Goal: Transaction & Acquisition: Download file/media

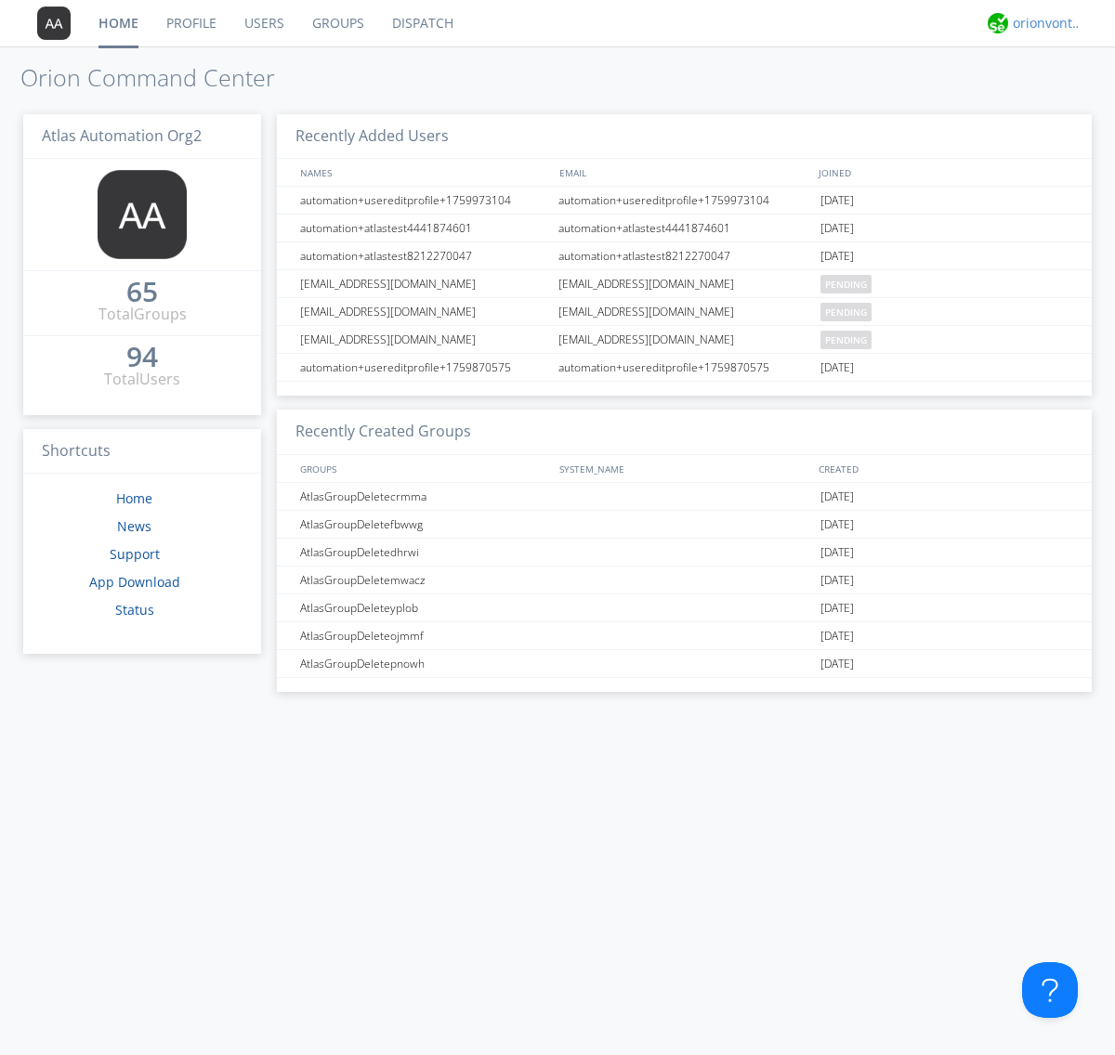
click at [1042, 23] on div "orionvontas+atlas+automation+org2" at bounding box center [1047, 23] width 70 height 19
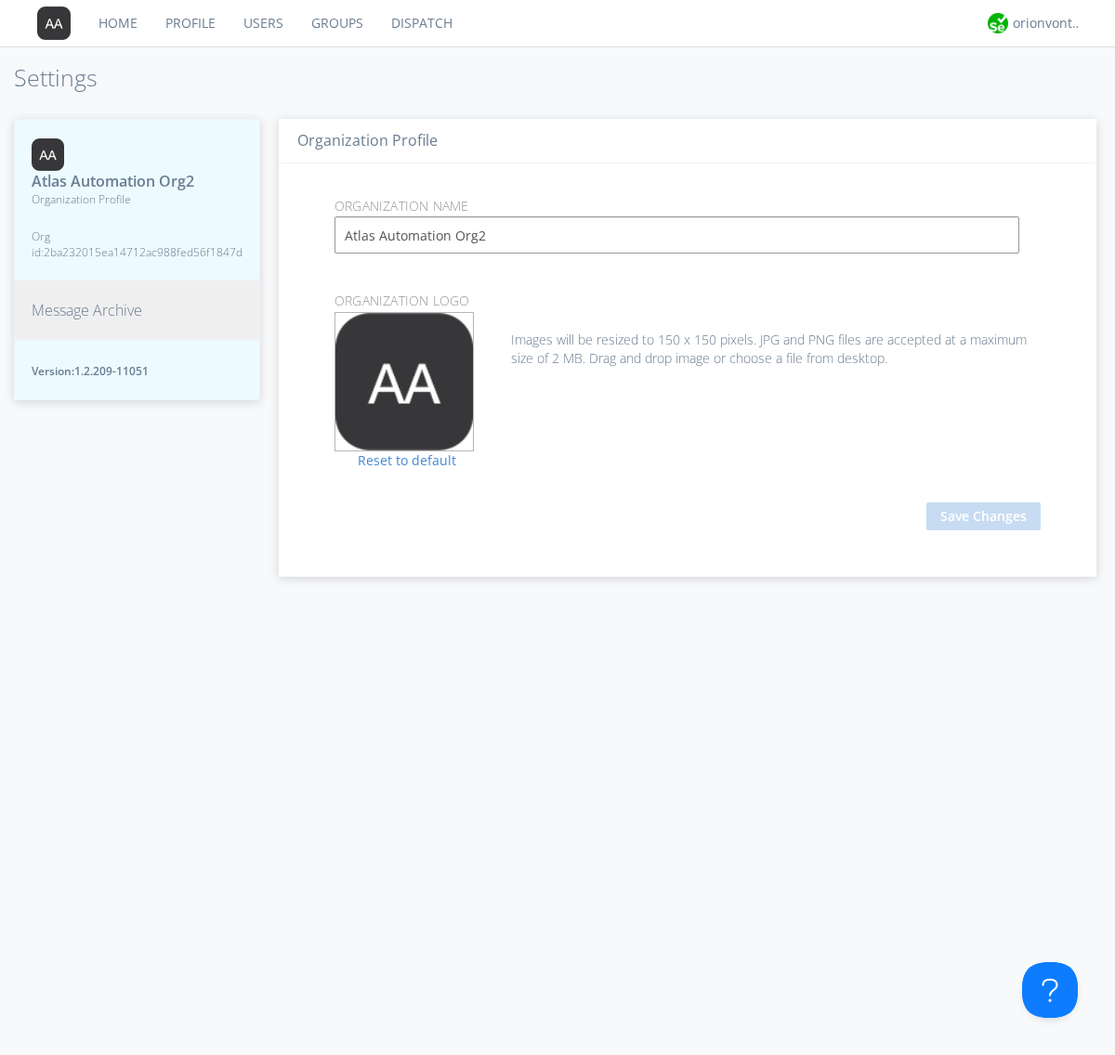
click at [86, 310] on span "Message Archive" at bounding box center [87, 310] width 111 height 21
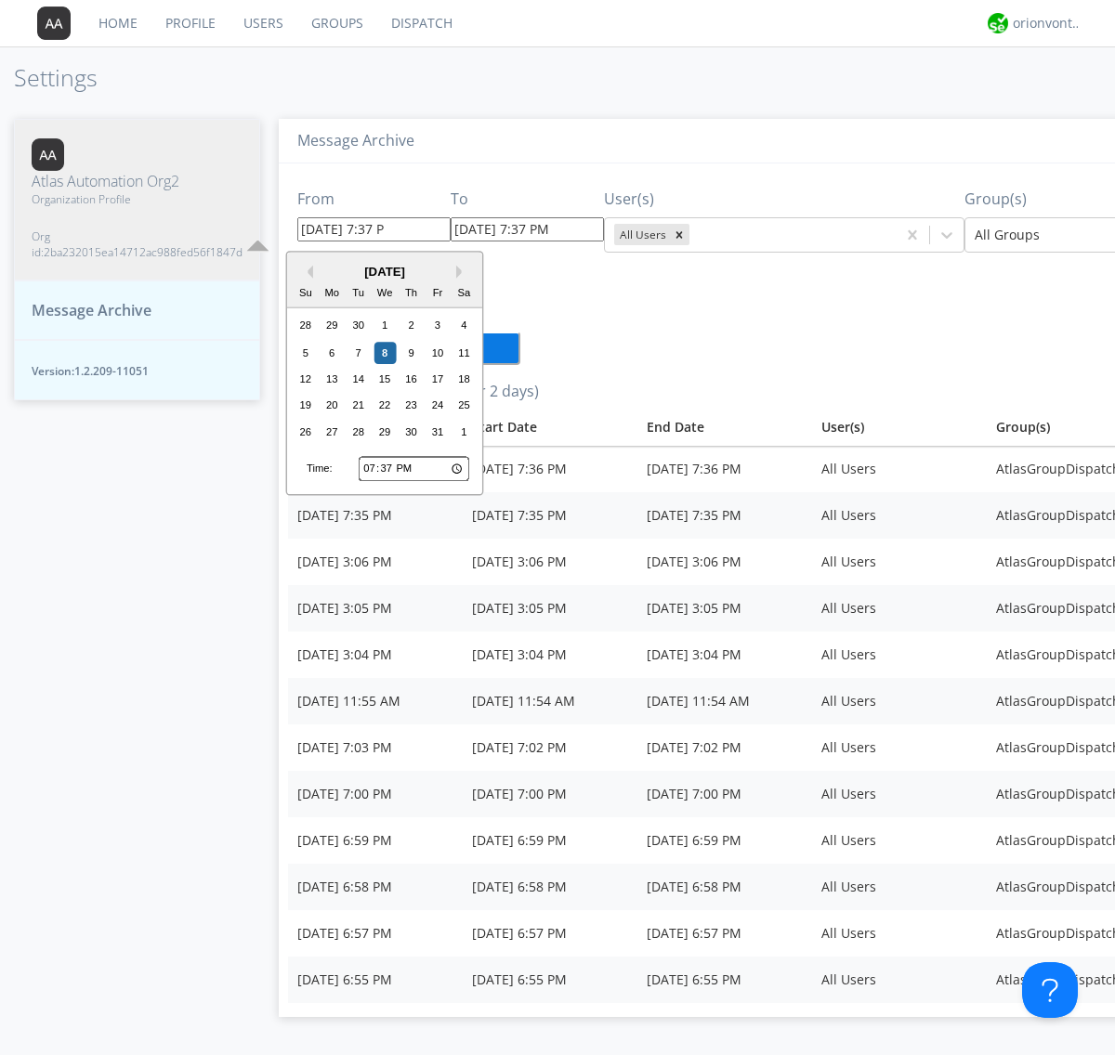
type input "[DATE] 7:37 PM"
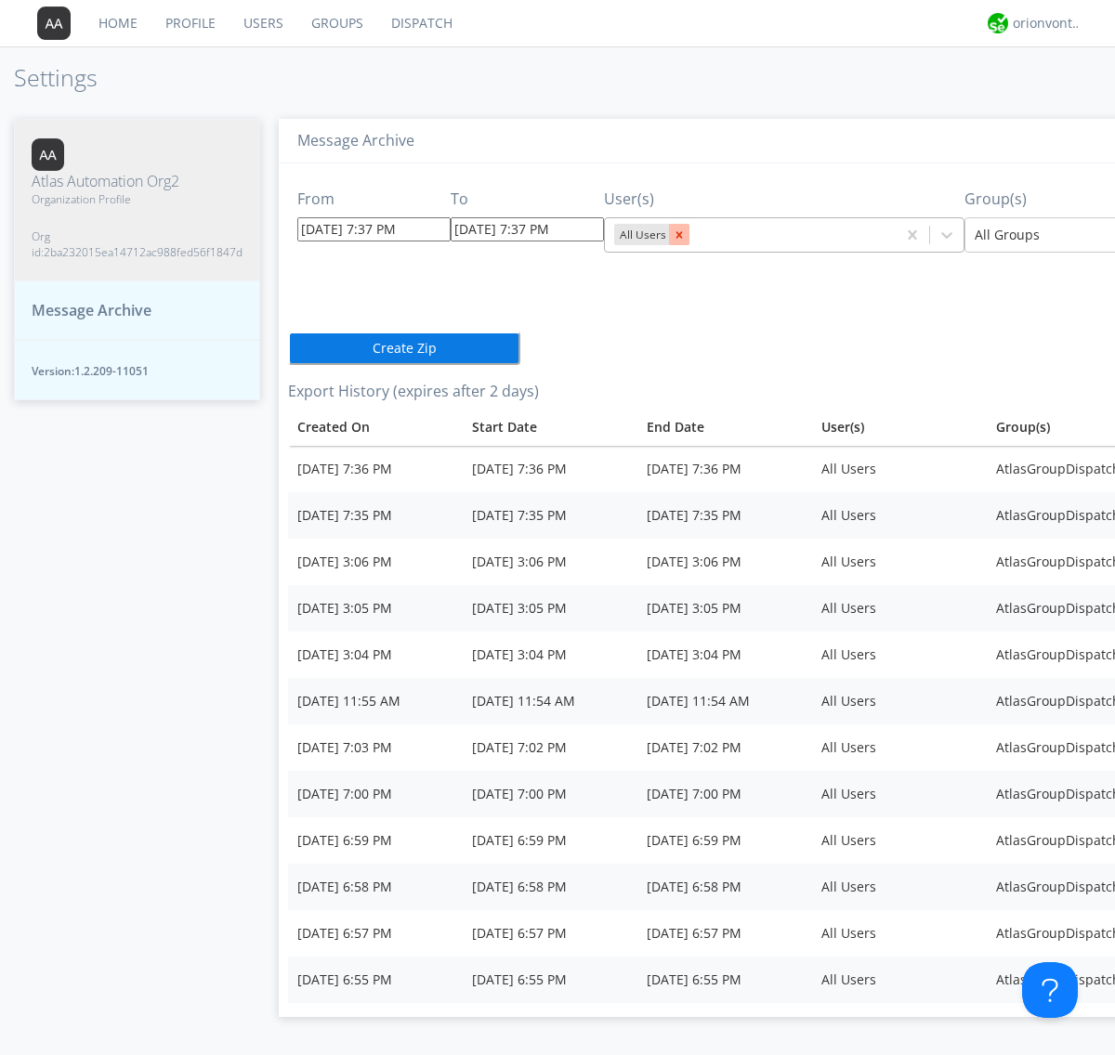
click at [676, 234] on icon "Remove All Users" at bounding box center [679, 234] width 7 height 7
click at [614, 234] on input "text" at bounding box center [616, 235] width 4 height 19
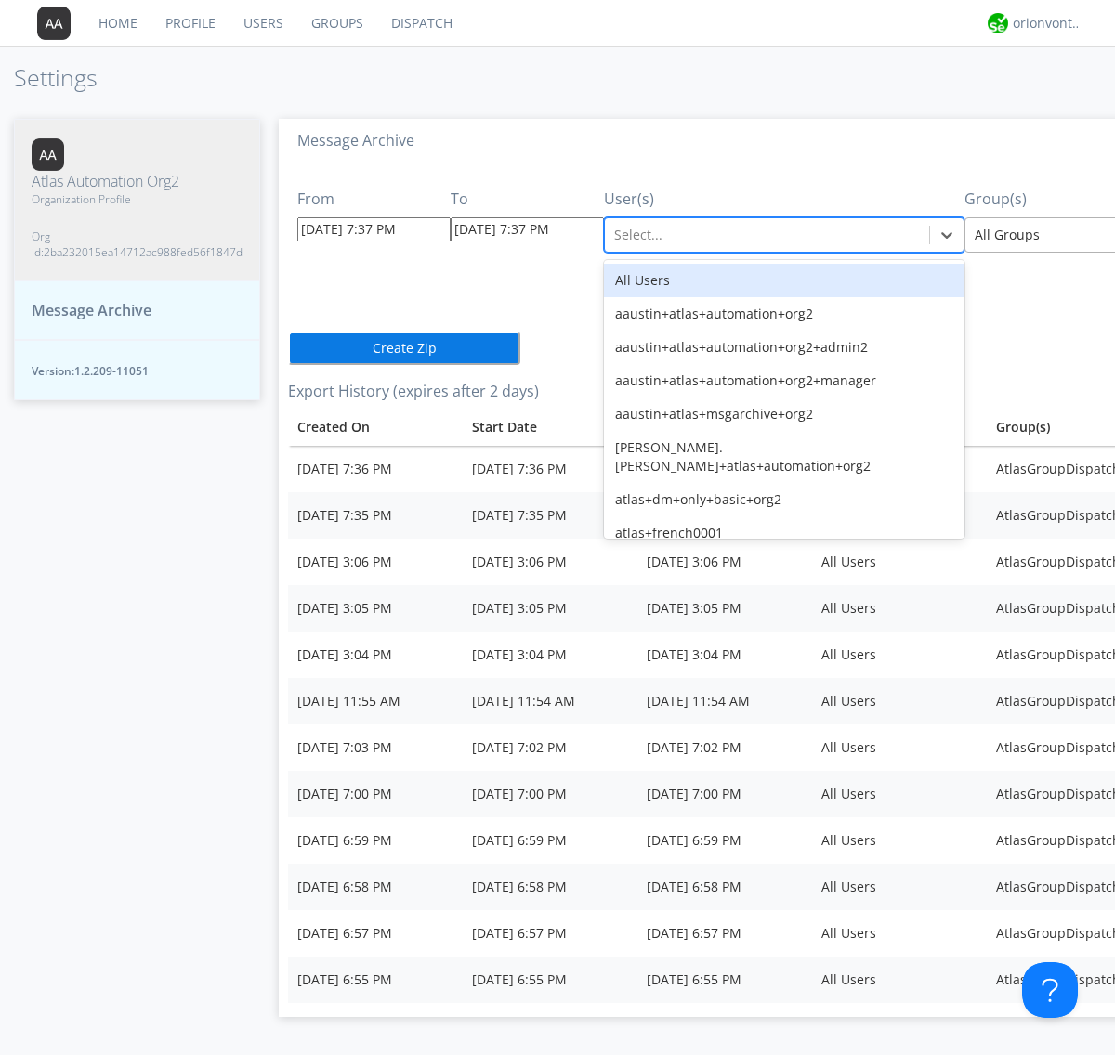
click at [1030, 234] on div at bounding box center [1110, 235] width 272 height 22
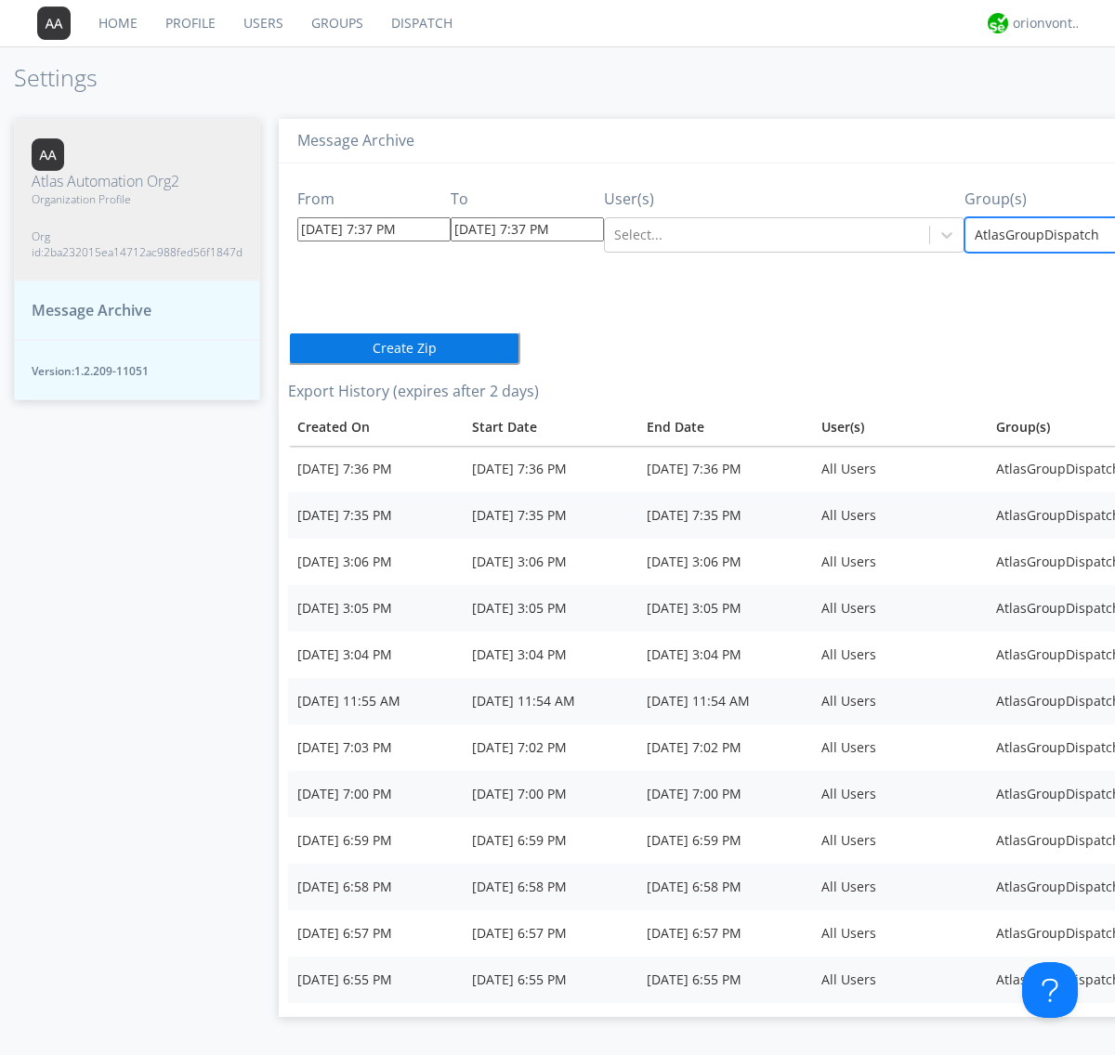
click at [288, 347] on button "Create Zip" at bounding box center [404, 348] width 232 height 33
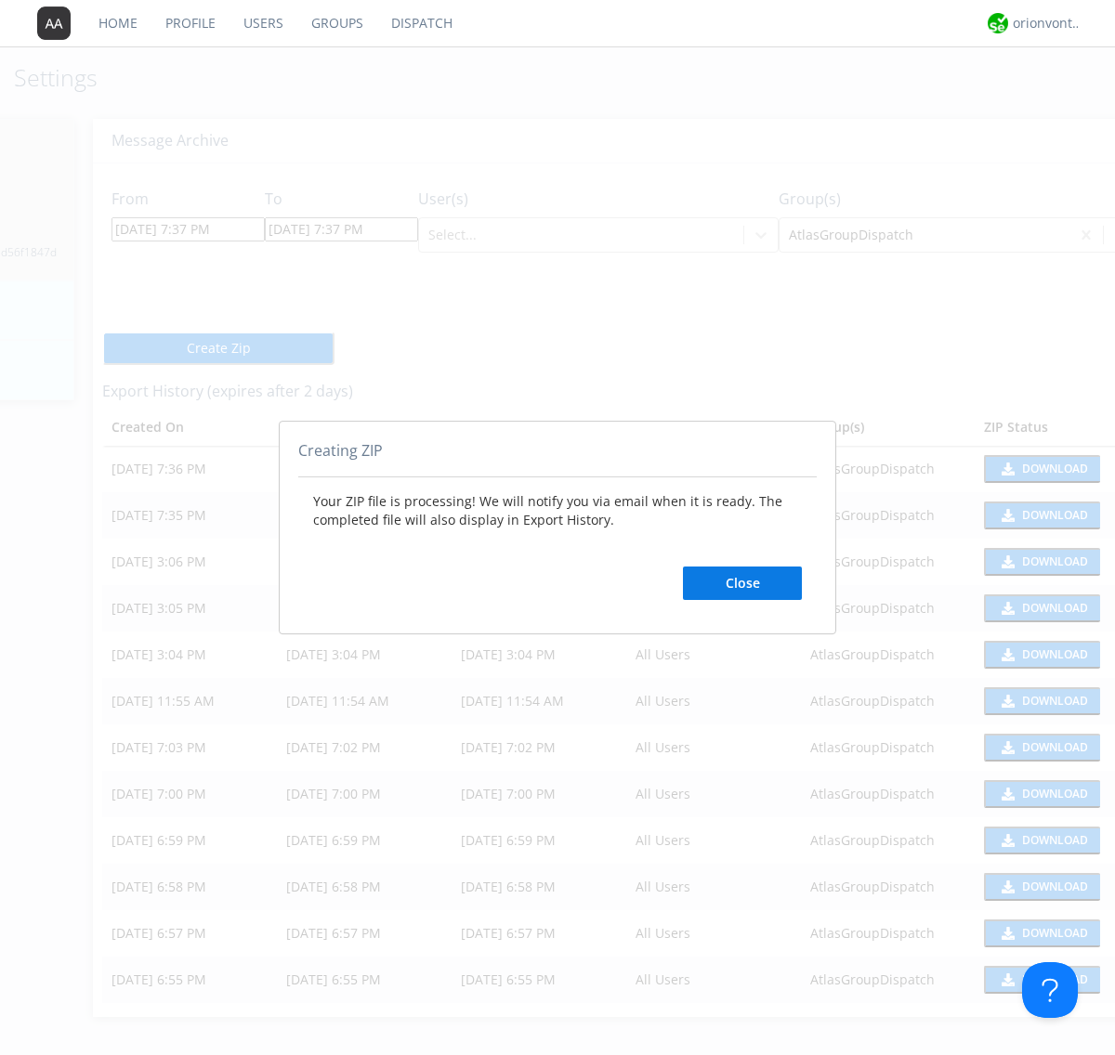
click at [742, 582] on button "Close" at bounding box center [742, 583] width 119 height 33
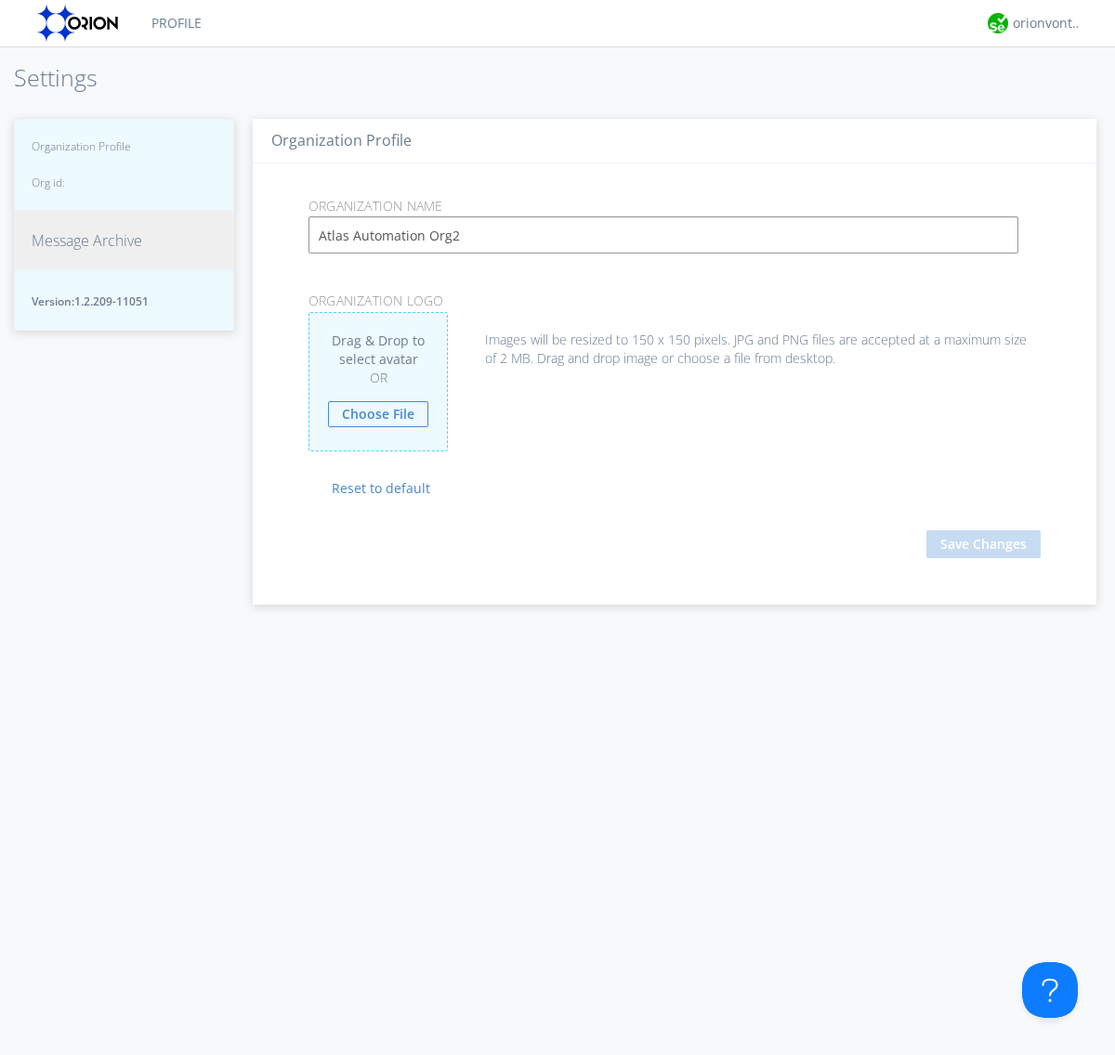
click at [86, 252] on span "Message Archive" at bounding box center [87, 240] width 111 height 21
